Goal: Communication & Community: Answer question/provide support

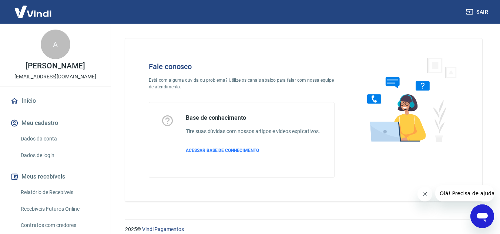
click at [476, 216] on icon "Abrir janela de mensagens" at bounding box center [481, 216] width 13 height 13
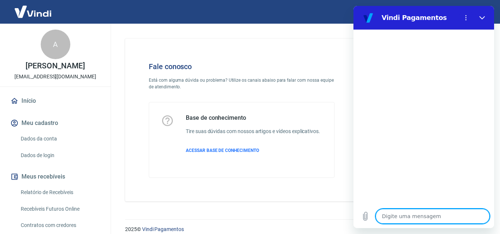
click at [405, 215] on textarea at bounding box center [432, 216] width 114 height 15
type textarea "P"
type textarea "x"
type textarea "O"
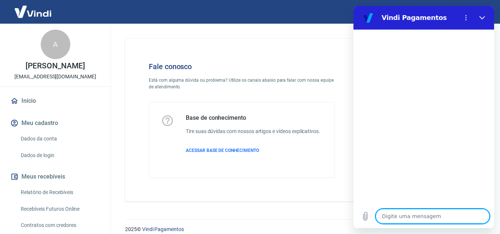
type textarea "x"
type textarea "Op"
type textarea "x"
type textarea "O"
type textarea "x"
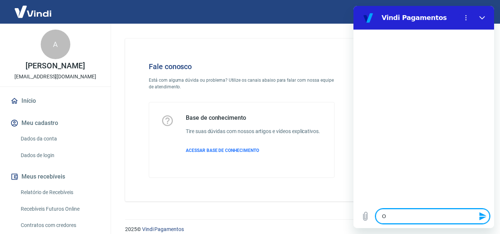
type textarea "O"
type textarea "x"
type textarea "O p"
type textarea "x"
type textarea "O pa"
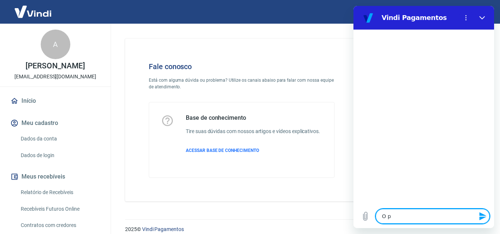
type textarea "x"
type textarea "O pag"
type textarea "x"
type textarea "O paga"
type textarea "x"
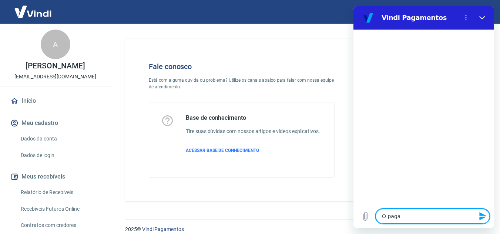
type textarea "O pagam"
type textarea "x"
type textarea "O pagame"
type textarea "x"
type textarea "O pagamen"
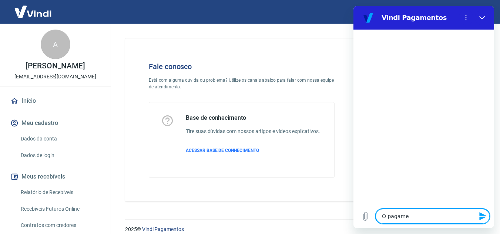
type textarea "x"
type textarea "O pagament"
type textarea "x"
type textarea "O pagamento"
type textarea "x"
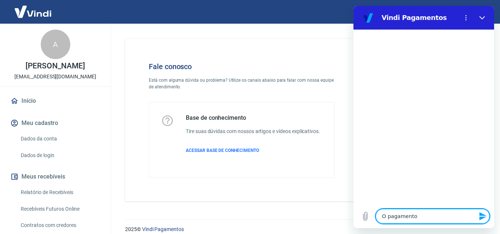
type textarea "O pagamento"
type textarea "x"
type textarea "O pagamento d"
type textarea "x"
type textarea "O pagamento de"
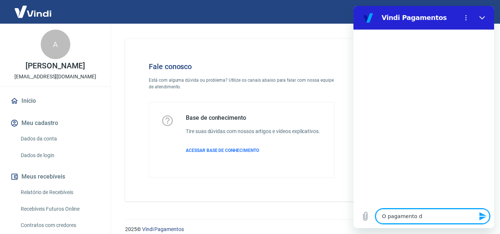
type textarea "x"
type textarea "O pagamento de"
type textarea "x"
type textarea "O pagamento de u"
type textarea "x"
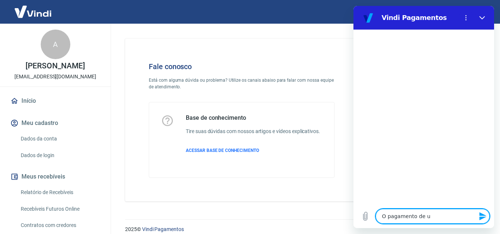
type textarea "O pagamento de um"
type textarea "x"
type textarea "O pagamento de um"
type textarea "x"
type textarea "O pagamento de um c"
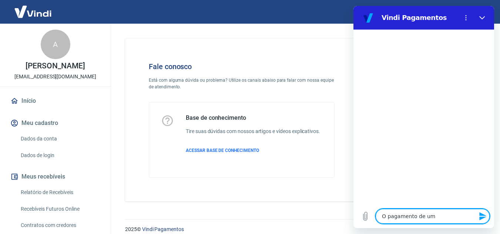
type textarea "x"
type textarea "O pagamento de um cl"
type textarea "x"
type textarea "O pagamento de um cli"
type textarea "x"
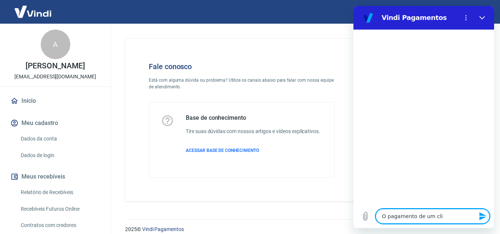
type textarea "O pagamento de um clie"
type textarea "x"
type textarea "O pagamento de um clien"
type textarea "x"
type textarea "O pagamento de um client"
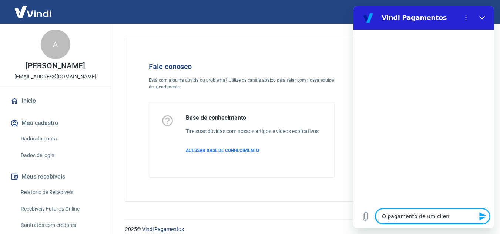
type textarea "x"
type textarea "O pagamento de um cliente"
type textarea "x"
type textarea "O pagamento de um cliente"
type textarea "x"
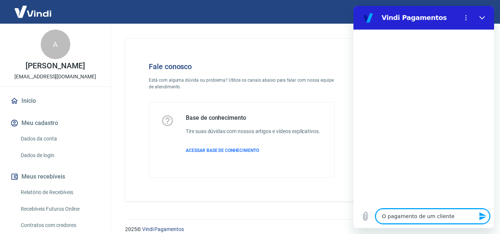
type textarea "O pagamento de um cliente n"
type textarea "x"
type textarea "O pagamento de um cliente nã"
type textarea "x"
type textarea "O pagamento de um cliente não"
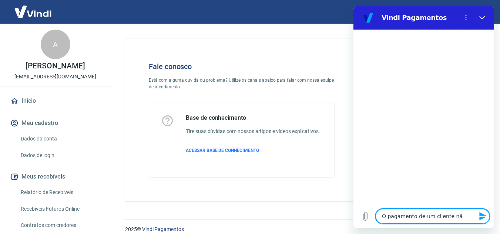
type textarea "x"
type textarea "O pagamento de um cliente não"
type textarea "x"
type textarea "O pagamento de um cliente não f"
type textarea "x"
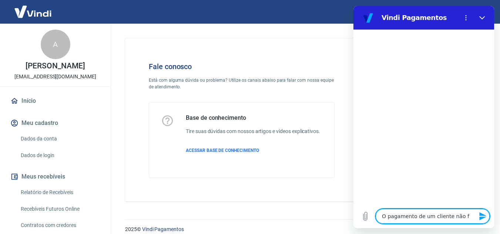
type textarea "O pagamento de um cliente não fo"
type textarea "x"
type textarea "O pagamento de um cliente não foi"
type textarea "x"
type textarea "O pagamento de um cliente não foi"
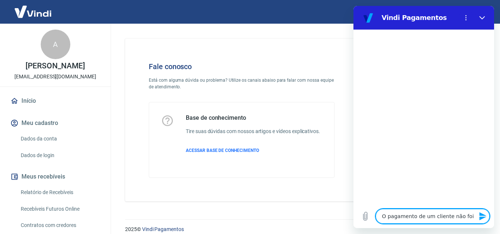
type textarea "x"
type textarea "O pagamento de um cliente não foi r"
type textarea "x"
type textarea "O pagamento de um cliente não foi re"
type textarea "x"
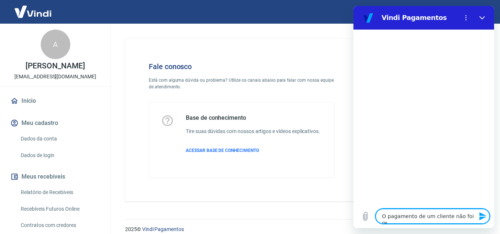
type textarea "O pagamento de um cliente não foi rec"
type textarea "x"
type textarea "O pagamento de um cliente não foi reco"
type textarea "x"
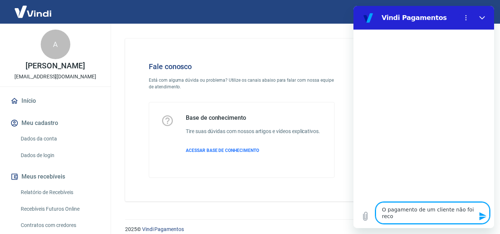
type textarea "O pagamento de um cliente não foi recon"
type textarea "x"
type textarea "O pagamento de um cliente não foi reconh"
type textarea "x"
type textarea "O pagamento de um cliente não foi reconhe"
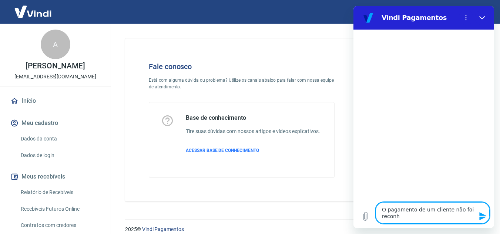
type textarea "x"
type textarea "O pagamento de um cliente não foi reconhec"
type textarea "x"
type textarea "O pagamento de um cliente não foi reconheci"
type textarea "x"
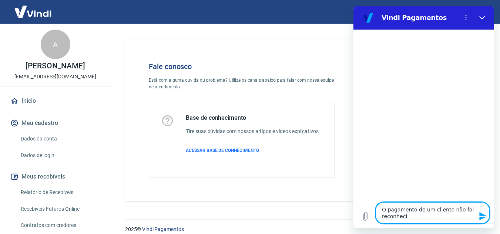
type textarea "O pagamento de um cliente não foi reconhecid"
type textarea "x"
type textarea "O pagamento de um cliente não foi reconhecido"
type textarea "x"
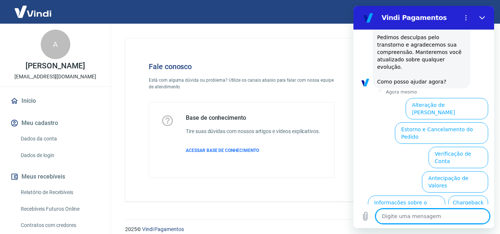
scroll to position [232, 0]
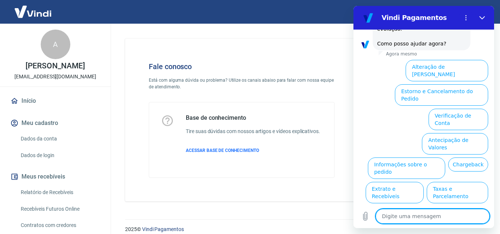
drag, startPoint x: 490, startPoint y: 155, endPoint x: 847, endPoint y: 165, distance: 357.8
click at [445, 158] on button "Informações sobre o pedido" at bounding box center [406, 168] width 77 height 21
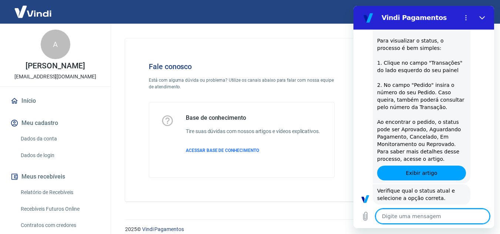
scroll to position [359, 0]
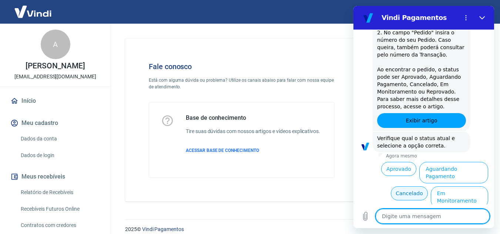
click at [406, 186] on button "Cancelado" at bounding box center [409, 193] width 37 height 14
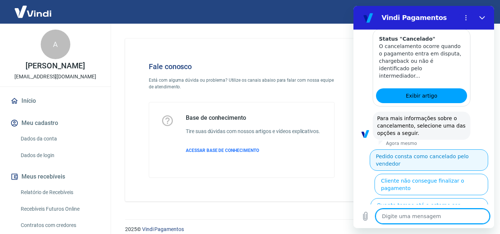
scroll to position [698, 0]
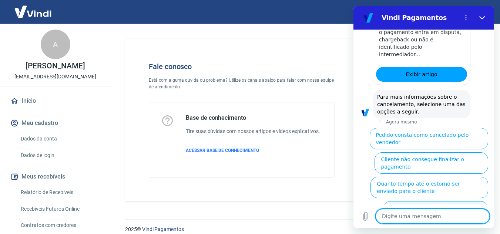
click at [449, 201] on button "Cliente pagou, mas pedido consta como 'cancelado'" at bounding box center [435, 211] width 105 height 21
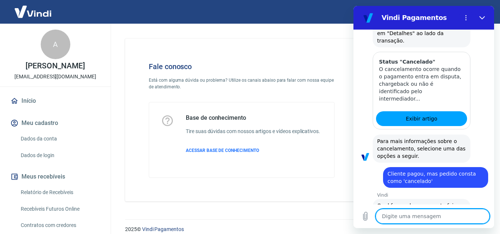
scroll to position [706, 0]
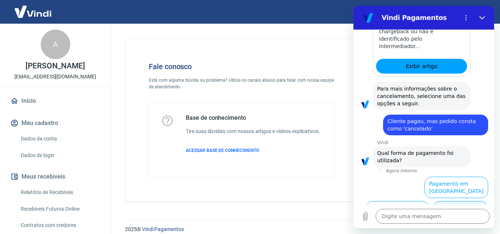
click at [451, 201] on button "Pagamento em Pix" at bounding box center [459, 211] width 55 height 21
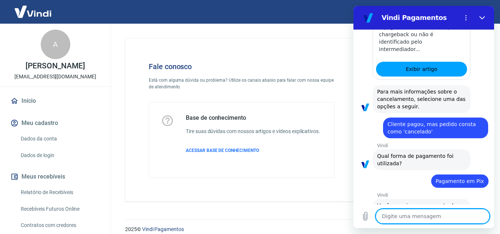
scroll to position [722, 0]
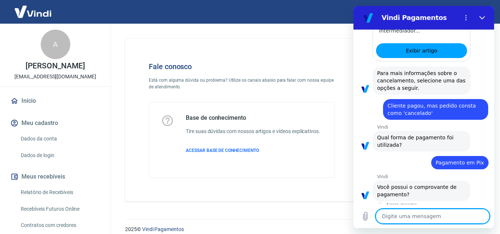
click at [445, 211] on button "Sim" at bounding box center [451, 218] width 21 height 14
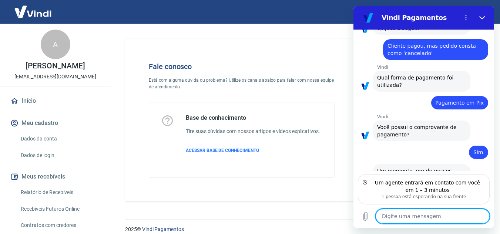
scroll to position [774, 0]
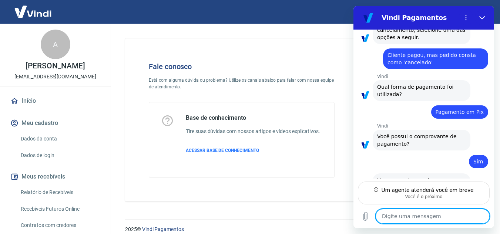
type textarea "x"
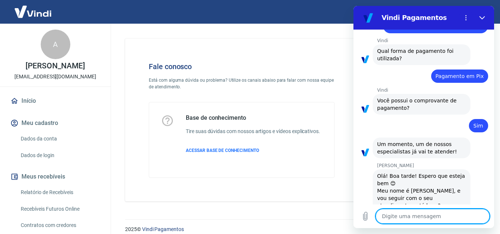
scroll to position [810, 0]
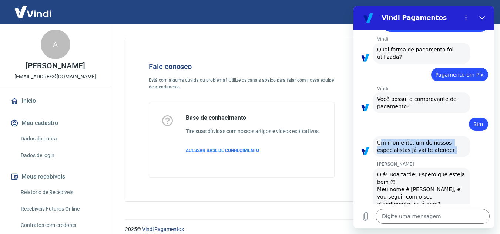
drag, startPoint x: 379, startPoint y: 121, endPoint x: 455, endPoint y: 125, distance: 75.6
click at [455, 136] on div "diz: Um momento, um de nossos especialistas já vai te atender!" at bounding box center [421, 146] width 98 height 21
click at [412, 140] on span "Um momento, um de nossos especialistas já vai te atender!" at bounding box center [417, 146] width 80 height 13
drag, startPoint x: 374, startPoint y: 121, endPoint x: 451, endPoint y: 131, distance: 77.9
click at [451, 136] on div "diz: Um momento, um de nossos especialistas já vai te atender!" at bounding box center [421, 146] width 98 height 21
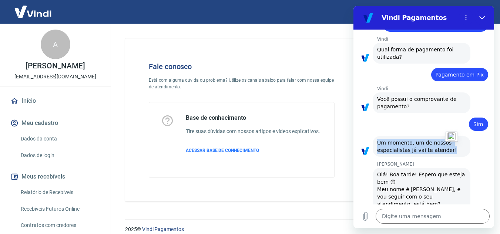
click at [411, 140] on span "Um momento, um de nossos especialistas já vai te atender!" at bounding box center [417, 146] width 80 height 13
drag, startPoint x: 380, startPoint y: 121, endPoint x: 451, endPoint y: 128, distance: 71.3
click at [451, 136] on div "diz: Um momento, um de nossos especialistas já vai te atender!" at bounding box center [421, 146] width 98 height 21
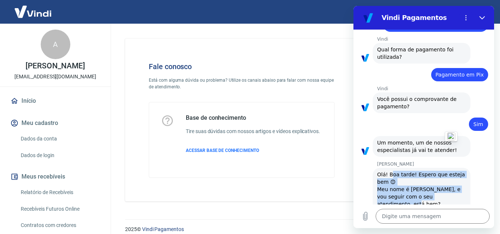
drag, startPoint x: 392, startPoint y: 155, endPoint x: 459, endPoint y: 176, distance: 70.1
click at [459, 176] on div "Olá! Boa tarde! Espero que esteja bem 😊 Meu nome é [PERSON_NAME], e vou seguir …" at bounding box center [421, 200] width 89 height 59
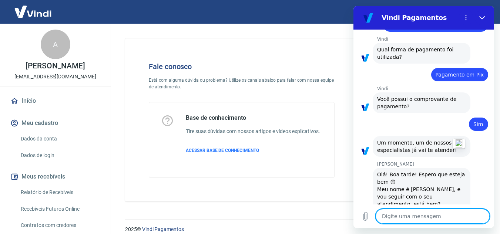
click at [421, 217] on textarea at bounding box center [432, 216] width 114 height 15
type textarea "O"
type textarea "x"
type textarea "Oi"
type textarea "x"
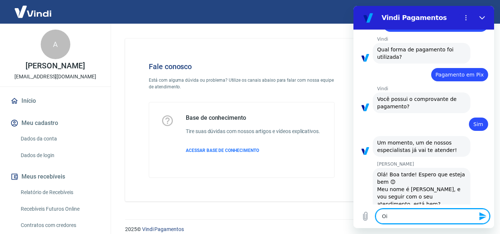
type textarea "Oi,"
type textarea "x"
type textarea "Oi,"
type textarea "x"
type textarea "Oi, M"
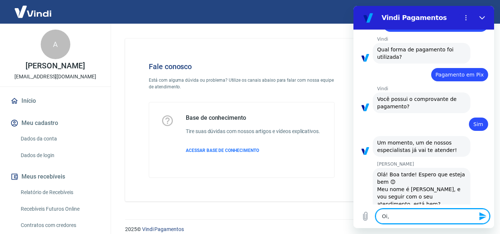
type textarea "x"
type textarea "Oi, Ma"
type textarea "x"
type textarea "Oi, Mar"
type textarea "x"
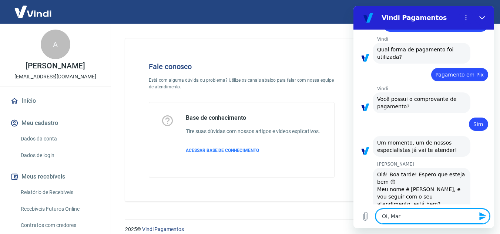
type textarea "[PERSON_NAME]"
type textarea "x"
type textarea "[PERSON_NAME]"
type textarea "x"
type textarea "Oi, Marceçl"
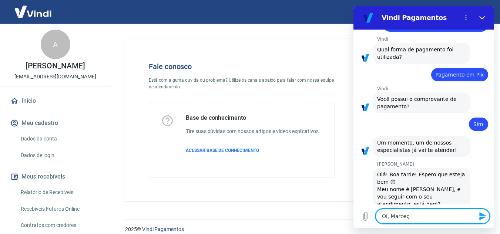
type textarea "x"
type textarea "Oi, Marceçle"
type textarea "x"
type textarea "Oi, Marceçl"
type textarea "x"
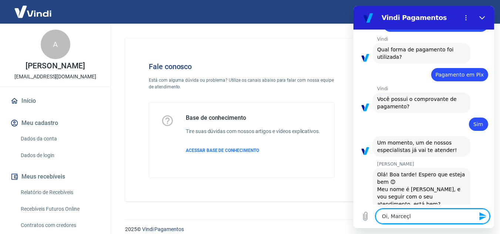
type textarea "Oi, Marceç"
type textarea "x"
type textarea "[PERSON_NAME]"
type textarea "x"
type textarea "[PERSON_NAME]"
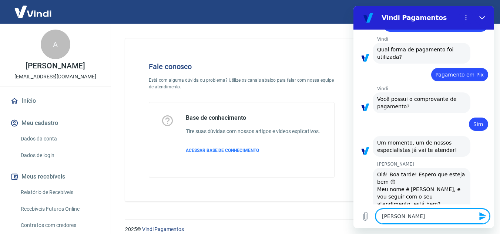
type textarea "x"
type textarea "[PERSON_NAME]"
type textarea "x"
type textarea "[PERSON_NAME]."
type textarea "x"
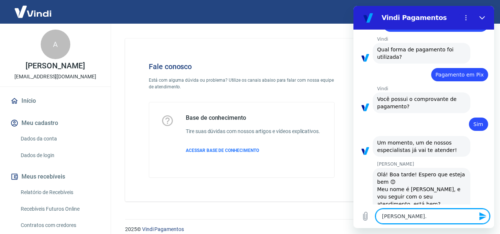
type textarea "[PERSON_NAME]."
type textarea "x"
type textarea "[PERSON_NAME]. B"
type textarea "x"
type textarea "[PERSON_NAME]. Bo"
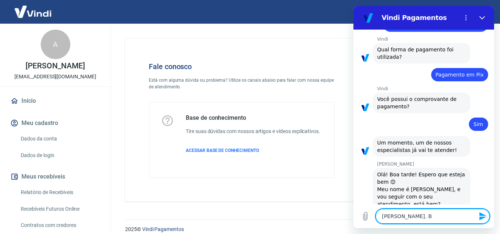
type textarea "x"
type textarea "[PERSON_NAME]. Boa"
type textarea "x"
type textarea "[PERSON_NAME]. Boa"
type textarea "x"
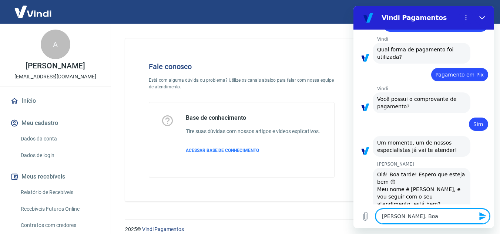
type textarea "[PERSON_NAME]. Boa t"
type textarea "x"
type textarea "[PERSON_NAME]. Boa ta"
type textarea "x"
type textarea "[PERSON_NAME]. Boa tar"
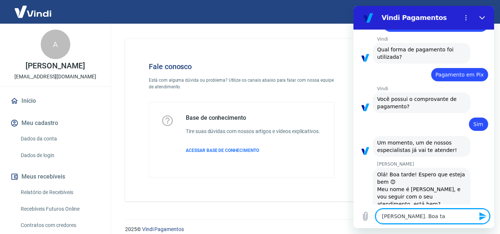
type textarea "x"
type textarea "[PERSON_NAME]. Boa tard"
type textarea "x"
type textarea "[PERSON_NAME]. Boa tarde"
type textarea "x"
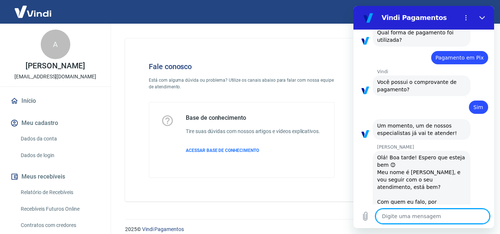
type textarea "x"
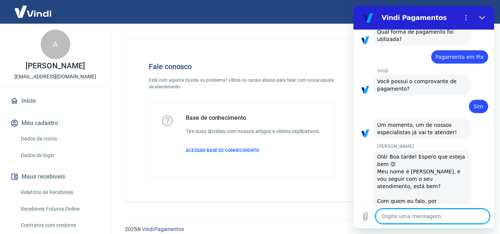
click at [436, 214] on textarea at bounding box center [432, 216] width 114 height 15
type textarea "O"
type textarea "x"
type textarea "O"
type textarea "x"
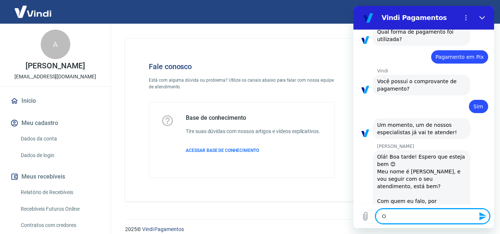
type textarea "O c"
type textarea "x"
type textarea "O cl"
type textarea "x"
type textarea "O cli"
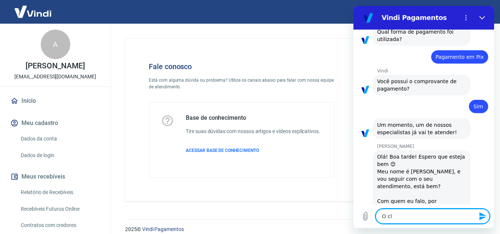
type textarea "x"
type textarea "O clie"
type textarea "x"
type textarea "O clien"
type textarea "x"
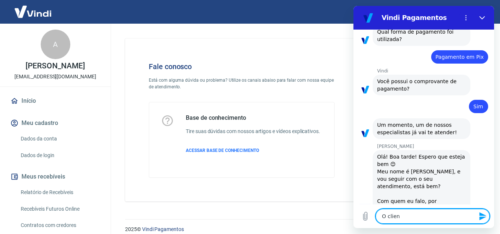
type textarea "O client"
type textarea "x"
type textarea "O cliente"
type textarea "x"
type textarea "O cliente"
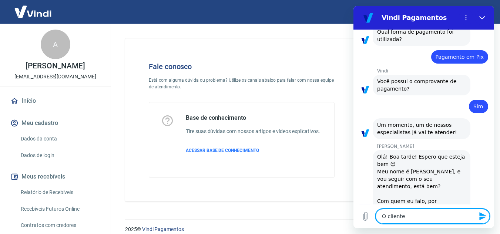
type textarea "x"
type textarea "O cliente e"
type textarea "x"
type textarea "O cliente en"
type textarea "x"
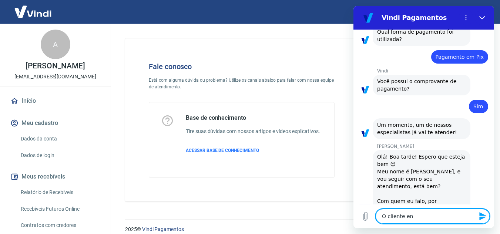
type textarea "O cliente env"
type textarea "x"
type textarea "O cliente envi"
type textarea "x"
type textarea "O cliente envio"
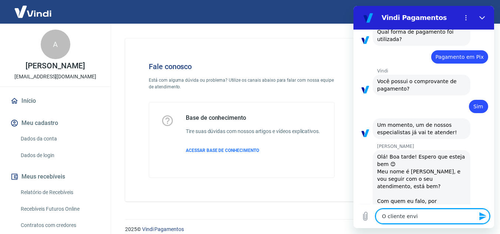
type textarea "x"
type textarea "O cliente enviou"
type textarea "x"
type textarea "O cliente enviou"
type textarea "x"
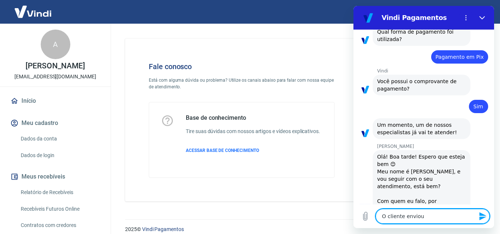
type textarea "O cliente enviou o"
type textarea "x"
type textarea "O cliente enviou o"
type textarea "x"
type textarea "O cliente enviou o c"
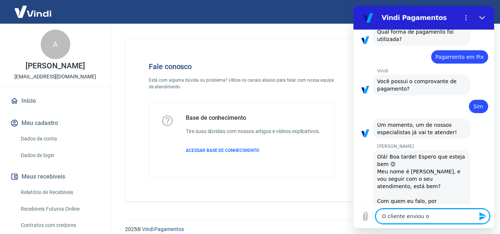
type textarea "x"
type textarea "O cliente enviou o co"
type textarea "x"
type textarea "O cliente enviou o com"
type textarea "x"
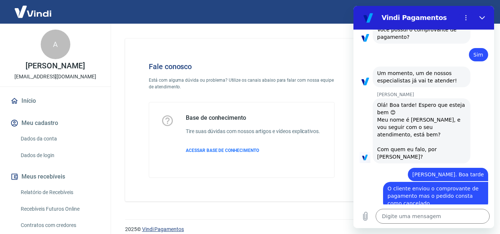
scroll to position [881, 0]
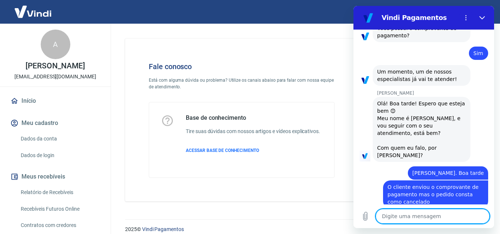
click at [416, 215] on textarea at bounding box center [432, 216] width 114 height 15
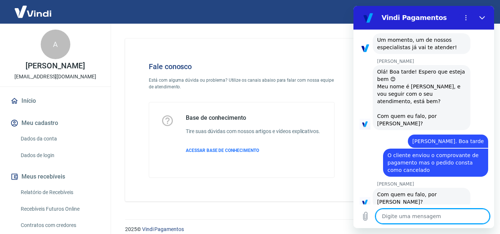
scroll to position [931, 0]
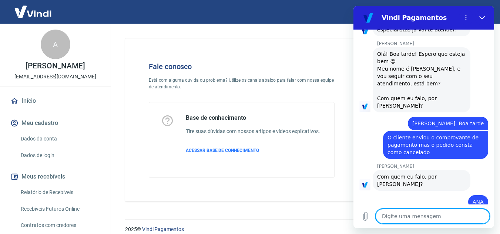
click at [433, 216] on textarea at bounding box center [432, 216] width 114 height 15
paste textarea "100340"
drag, startPoint x: 415, startPoint y: 220, endPoint x: 363, endPoint y: 218, distance: 52.2
click at [363, 218] on div "Digite uma mensagem 100340 x" at bounding box center [423, 217] width 141 height 24
paste textarea "223777286"
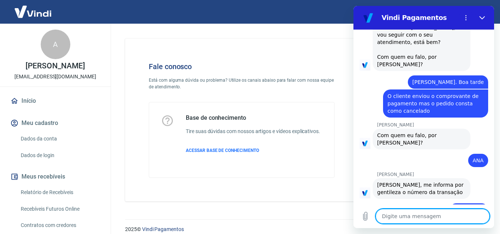
scroll to position [973, 0]
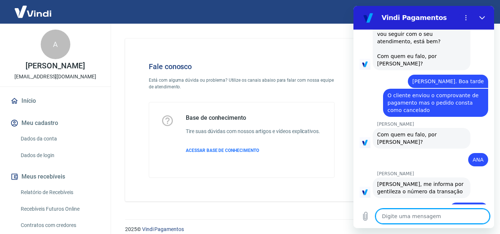
drag, startPoint x: 415, startPoint y: 216, endPoint x: 476, endPoint y: 207, distance: 62.4
click at [421, 215] on textarea at bounding box center [432, 216] width 114 height 15
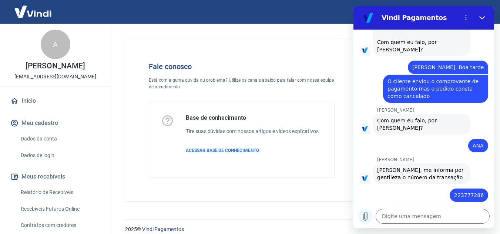
click at [368, 216] on icon "Carregar arquivo" at bounding box center [365, 216] width 9 height 9
click at [365, 220] on icon "Carregar arquivo" at bounding box center [365, 216] width 9 height 9
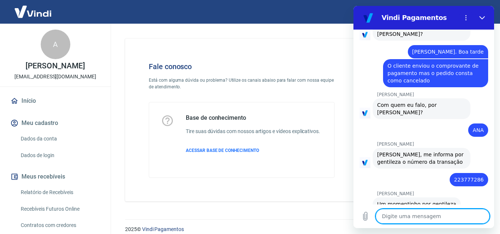
scroll to position [1007, 0]
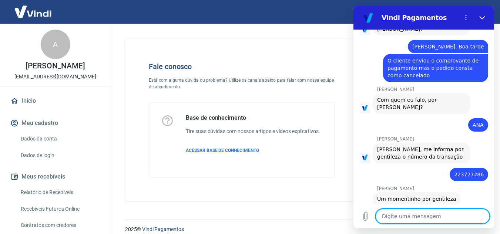
click at [456, 214] on textarea at bounding box center [432, 216] width 114 height 15
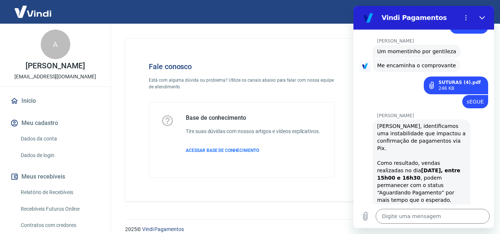
scroll to position [1158, 0]
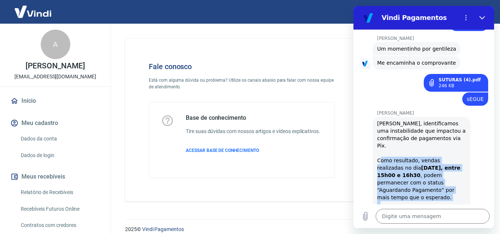
drag, startPoint x: 380, startPoint y: 112, endPoint x: 445, endPoint y: 170, distance: 87.5
click at [445, 170] on div "[PERSON_NAME], identificamos uma instabilidade que impactou a confirmação de pa…" at bounding box center [421, 175] width 89 height 111
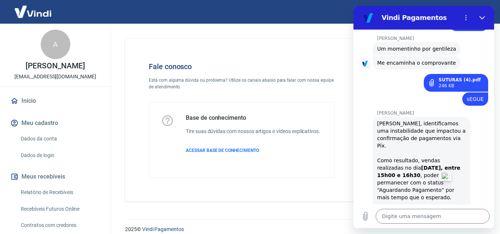
drag, startPoint x: 399, startPoint y: 183, endPoint x: 460, endPoint y: 194, distance: 62.4
drag, startPoint x: 377, startPoint y: 182, endPoint x: 455, endPoint y: 187, distance: 78.2
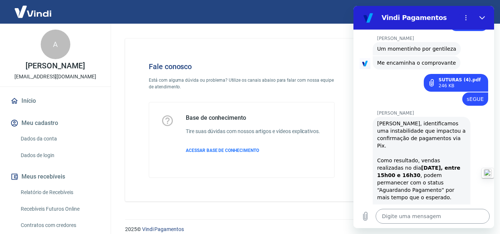
click at [388, 219] on textarea at bounding box center [432, 216] width 114 height 15
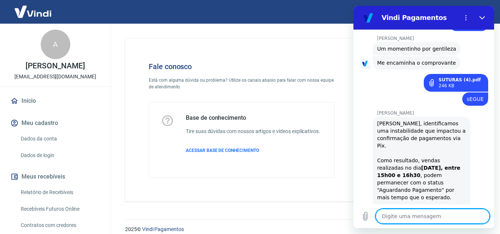
click at [388, 219] on textarea at bounding box center [432, 216] width 114 height 15
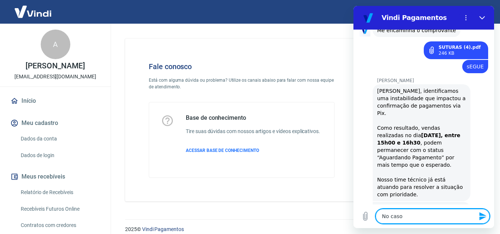
scroll to position [1189, 0]
drag, startPoint x: 405, startPoint y: 213, endPoint x: 371, endPoint y: 215, distance: 34.1
click at [371, 215] on div "Digite uma mensagem No caso x" at bounding box center [423, 217] width 141 height 24
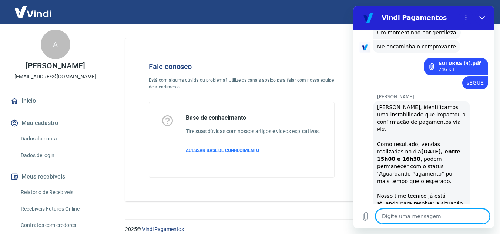
scroll to position [1175, 0]
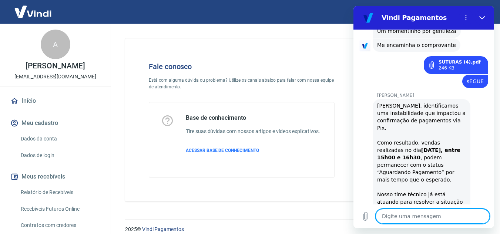
click at [397, 216] on textarea at bounding box center [432, 216] width 114 height 15
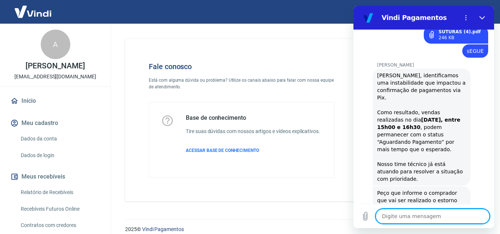
scroll to position [1207, 0]
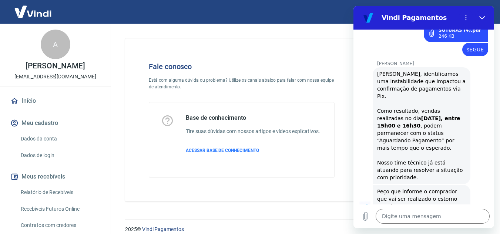
drag, startPoint x: 393, startPoint y: 180, endPoint x: 441, endPoint y: 192, distance: 49.9
click at [428, 218] on textarea at bounding box center [432, 216] width 114 height 15
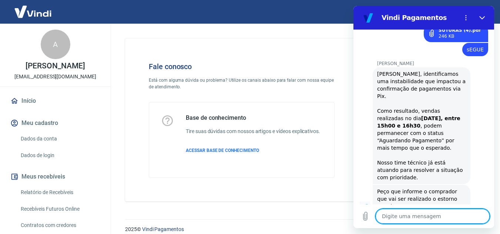
click at [428, 218] on textarea at bounding box center [432, 216] width 114 height 15
click at [429, 217] on textarea at bounding box center [432, 216] width 114 height 15
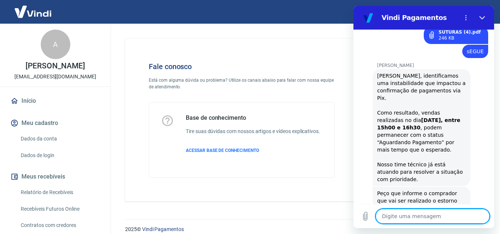
scroll to position [1255, 0]
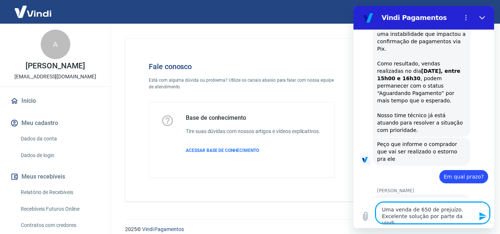
drag, startPoint x: 460, startPoint y: 216, endPoint x: 466, endPoint y: 216, distance: 5.9
click at [466, 216] on textarea "Uma venda de 650 de prejuízo. Excelente solução por parte da vindi." at bounding box center [432, 212] width 114 height 21
drag, startPoint x: 463, startPoint y: 217, endPoint x: 374, endPoint y: 203, distance: 90.7
click at [374, 203] on div "Digite uma mensagem Uma venda de 650 de prejuízo. Excelente solução por parte d…" at bounding box center [423, 213] width 141 height 30
click at [391, 213] on textarea "Uma venda de 650 de prejuízo. Excelente solução por parte da vindi." at bounding box center [432, 212] width 114 height 21
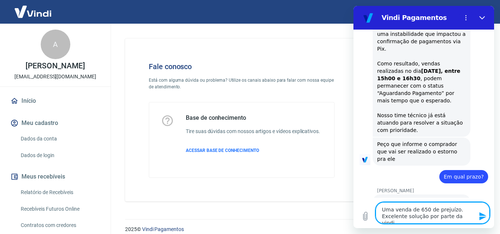
drag, startPoint x: 382, startPoint y: 210, endPoint x: 466, endPoint y: 223, distance: 85.0
click at [466, 223] on textarea "Uma venda de 650 de prejuízo. Excelente solução por parte da vindi." at bounding box center [432, 212] width 114 height 21
click at [457, 218] on textarea "Uma venda de 650 de prejuízo. Excelente solução por parte da vindi." at bounding box center [432, 212] width 114 height 21
click at [454, 214] on textarea "Uma venda de 650 de prejuízo. Excelente solução por parte da vindi." at bounding box center [432, 212] width 114 height 21
click at [454, 216] on textarea "Uma venda de 650 de prejuízo. Excelente solução por parte da vindi." at bounding box center [432, 212] width 114 height 21
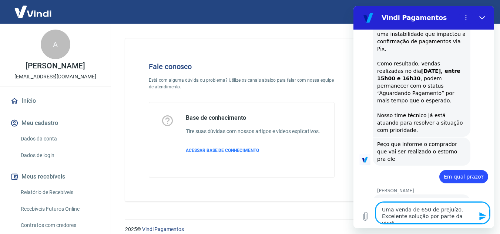
click at [454, 216] on textarea "Uma venda de 650 de prejuízo. Excelente solução por parte da vindi." at bounding box center [432, 212] width 114 height 21
click at [455, 216] on textarea "Uma venda de 650 de prejuízo. Excelente solução por parte da vindi." at bounding box center [432, 212] width 114 height 21
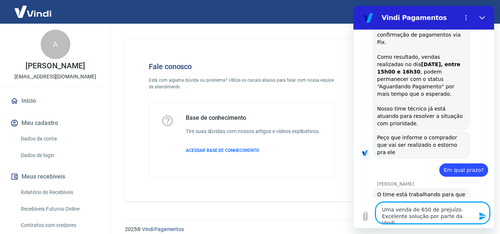
drag, startPoint x: 405, startPoint y: 210, endPoint x: 466, endPoint y: 218, distance: 60.8
click at [466, 218] on textarea "Uma venda de 650 de prejuízo. Excelente solução por parte da Vindi." at bounding box center [432, 212] width 114 height 21
drag, startPoint x: 468, startPoint y: 217, endPoint x: 378, endPoint y: 202, distance: 91.4
click at [378, 202] on div "Digite uma mensagem Uma venda de 650 de prejuízo. Excelente solução por parte d…" at bounding box center [423, 213] width 141 height 30
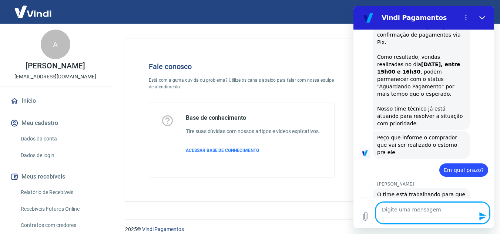
scroll to position [1255, 0]
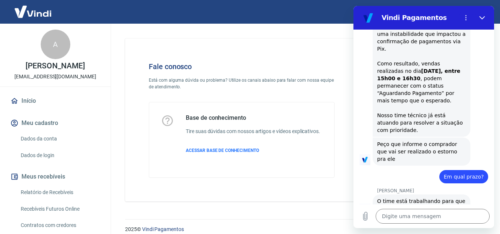
drag, startPoint x: 422, startPoint y: 168, endPoint x: 445, endPoint y: 183, distance: 27.4
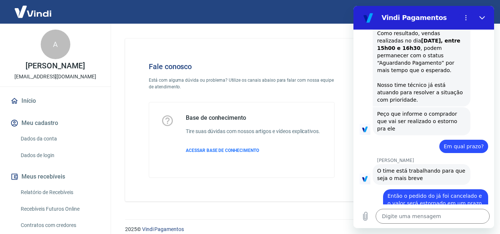
scroll to position [1286, 0]
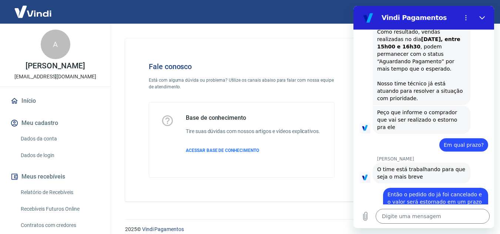
drag, startPoint x: 402, startPoint y: 182, endPoint x: 464, endPoint y: 194, distance: 63.3
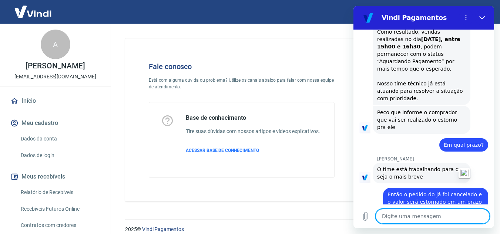
click at [428, 220] on textarea at bounding box center [432, 216] width 114 height 15
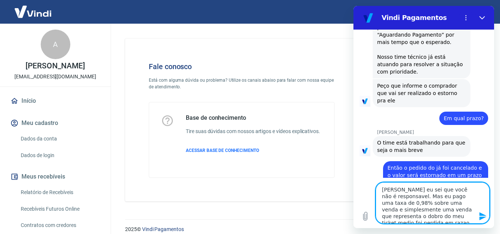
scroll to position [20, 0]
drag, startPoint x: 459, startPoint y: 221, endPoint x: 455, endPoint y: 218, distance: 5.1
click at [465, 223] on textarea "[PERSON_NAME] eu sei que você não é responsavel. Mas eu pago uma taxa de 0,98% …" at bounding box center [432, 202] width 114 height 41
click at [440, 220] on textarea "[PERSON_NAME] eu sei que você não é responsavel. Mas eu pago uma taxa de 0,98% …" at bounding box center [432, 202] width 114 height 41
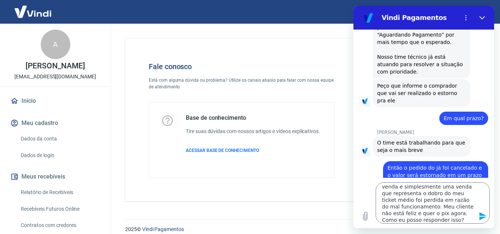
click at [482, 216] on icon "Enviar mensagem" at bounding box center [482, 216] width 7 height 8
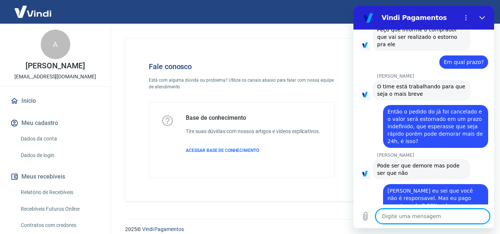
scroll to position [1371, 0]
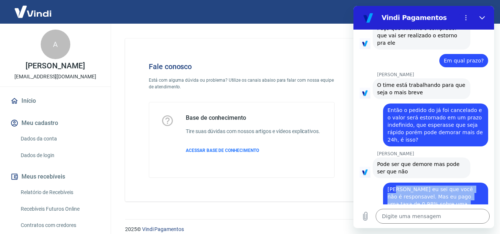
drag, startPoint x: 397, startPoint y: 126, endPoint x: 457, endPoint y: 195, distance: 91.7
click at [457, 195] on div "diz: [PERSON_NAME] eu sei que você não é responsavel. Mas eu pago uma taxa de 0…" at bounding box center [435, 223] width 105 height 80
click at [380, 178] on div "diz: [PERSON_NAME] eu sei que você não é responsavel. Mas eu pago uma taxa de 0…" at bounding box center [420, 220] width 135 height 84
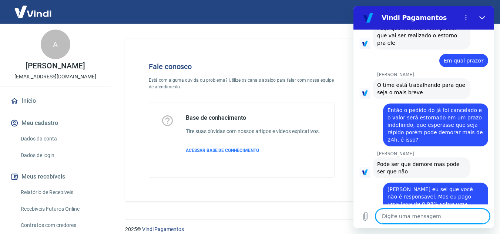
click at [441, 220] on textarea at bounding box center [432, 216] width 114 height 15
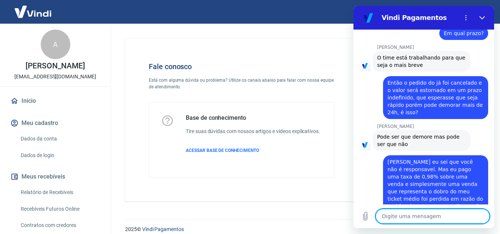
scroll to position [1399, 0]
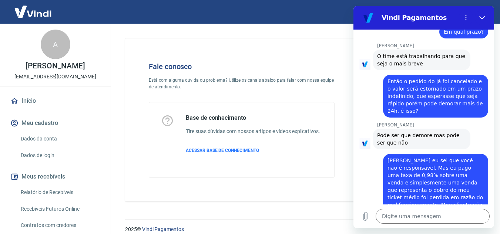
drag, startPoint x: 395, startPoint y: 173, endPoint x: 447, endPoint y: 190, distance: 55.1
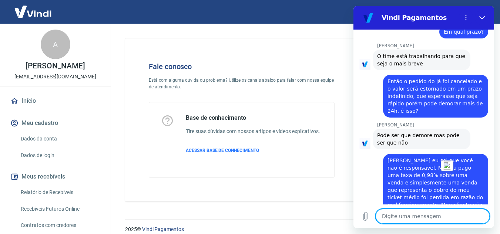
scroll to position [1453, 0]
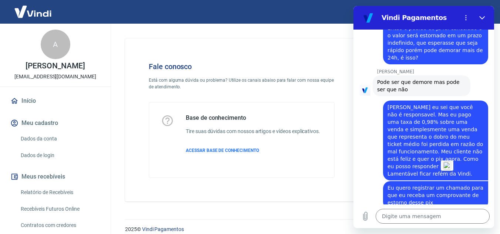
drag, startPoint x: 383, startPoint y: 161, endPoint x: 452, endPoint y: 191, distance: 74.9
click at [452, 191] on div "17:34 diz: O pagamento de um cliente não foi reconhecido Enviado · 17:34 [PERSO…" at bounding box center [423, 117] width 141 height 175
click at [430, 215] on textarea at bounding box center [432, 216] width 114 height 15
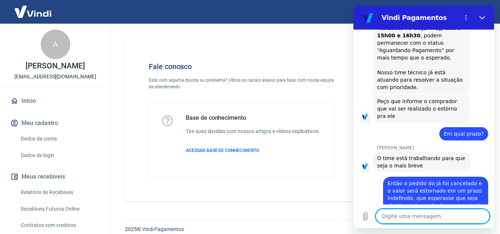
scroll to position [1471, 0]
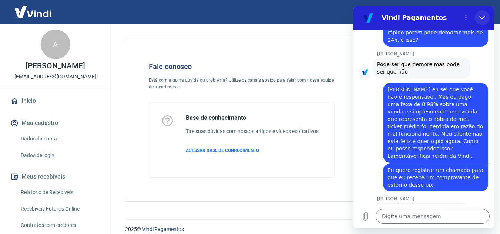
click at [479, 13] on button "Fechar" at bounding box center [482, 17] width 15 height 15
